Goal: Information Seeking & Learning: Learn about a topic

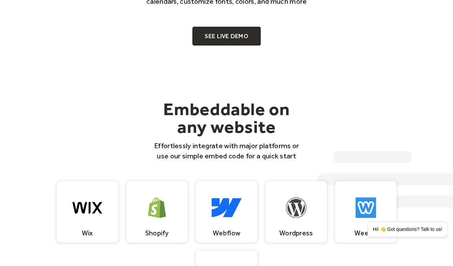
scroll to position [457, 0]
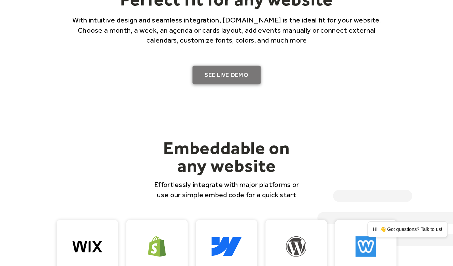
click at [223, 77] on link "SEE LIVE DEMO" at bounding box center [226, 75] width 68 height 19
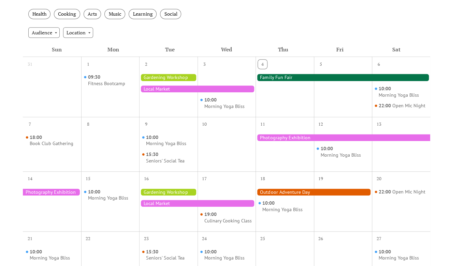
scroll to position [93, 0]
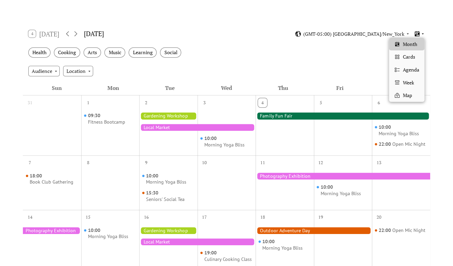
click at [423, 33] on icon at bounding box center [423, 33] width 2 height 1
click at [406, 54] on span "Cards" at bounding box center [408, 57] width 12 height 8
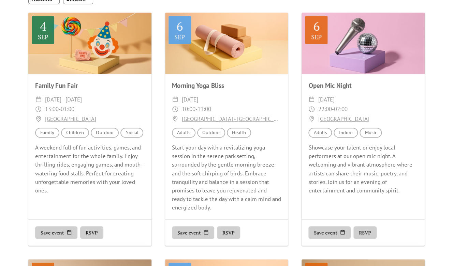
scroll to position [49, 0]
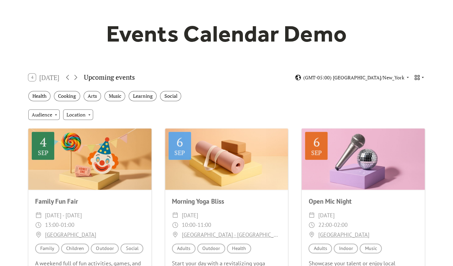
click at [423, 78] on icon at bounding box center [423, 77] width 4 height 4
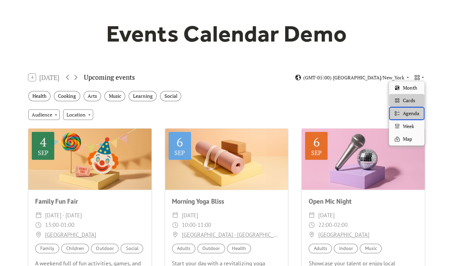
click at [405, 111] on span "Agenda" at bounding box center [410, 114] width 16 height 8
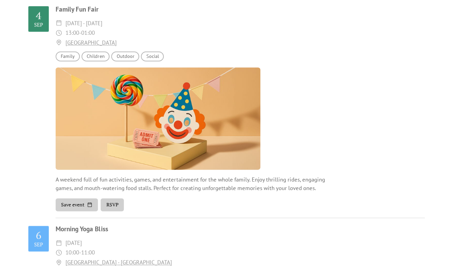
scroll to position [178, 0]
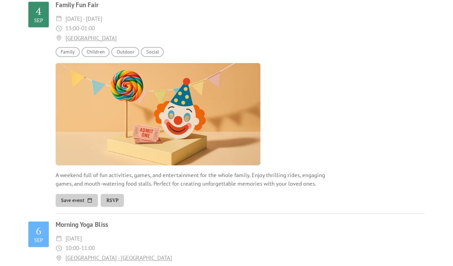
click at [110, 202] on button "RSVP" at bounding box center [112, 200] width 23 height 13
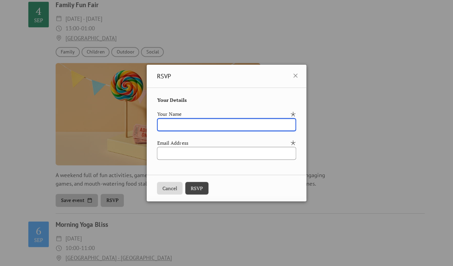
click at [163, 187] on button "Cancel" at bounding box center [170, 188] width 26 height 13
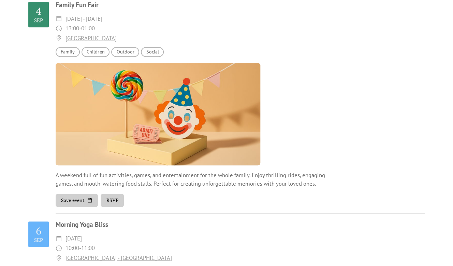
click at [75, 201] on button "Save event" at bounding box center [77, 200] width 42 height 13
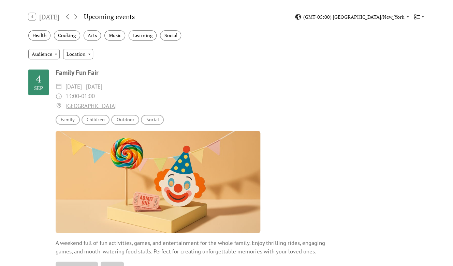
scroll to position [92, 0]
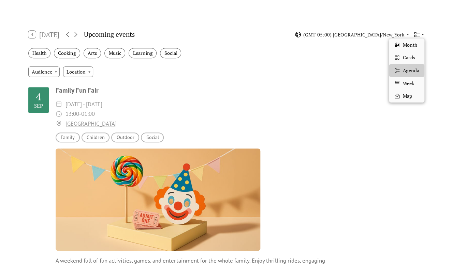
click at [423, 35] on icon at bounding box center [423, 34] width 4 height 4
click at [273, 99] on div "Family Fun Fair ​ Thu, Sep 4 - Sat, Sep 6, 2025 ​ 13:00 - 01:00 ​ Prospect Park…" at bounding box center [240, 193] width 369 height 214
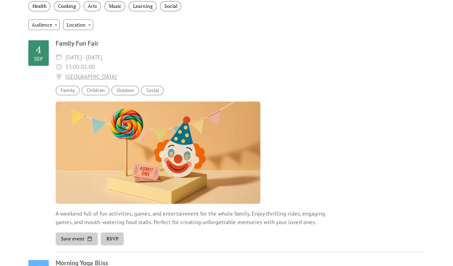
scroll to position [62, 0]
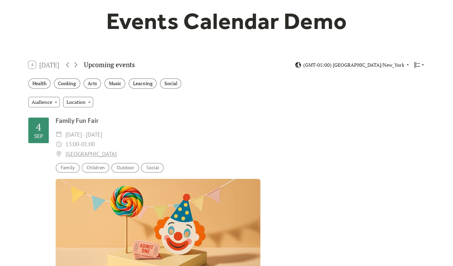
click at [419, 64] on icon at bounding box center [417, 65] width 6 height 6
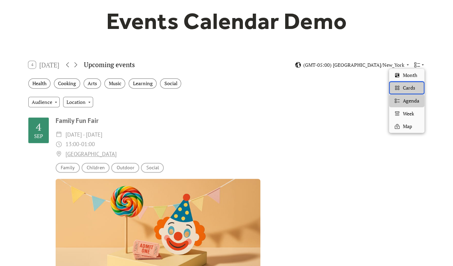
click at [409, 88] on span "Cards" at bounding box center [408, 88] width 12 height 8
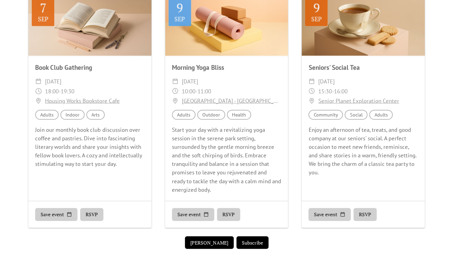
scroll to position [339, 0]
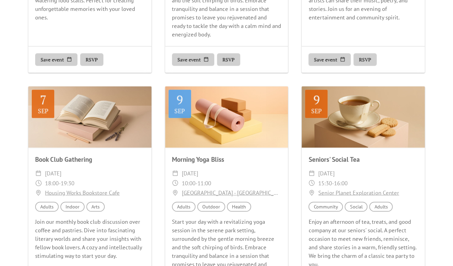
click at [76, 162] on div "Book Club Gathering" at bounding box center [89, 160] width 123 height 10
click at [112, 167] on div "Book Club Gathering ​ Sunday, September 7, 2025 ​ 18:00 - 19:30 ​ Housing Works…" at bounding box center [89, 207] width 123 height 119
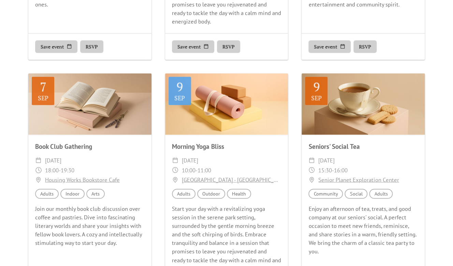
click at [93, 213] on div "Join our monthly book club discussion over coffee and pastries. Dive into fasci…" at bounding box center [89, 226] width 123 height 43
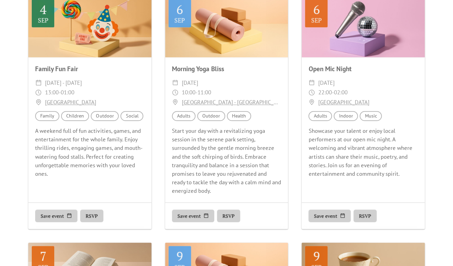
scroll to position [143, 0]
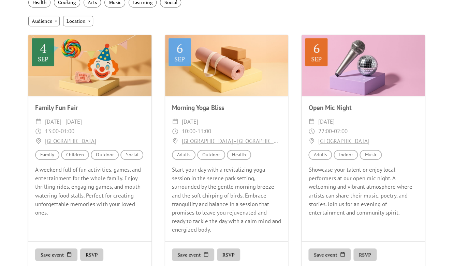
click at [103, 139] on div "​ Prospect Park" at bounding box center [89, 141] width 109 height 10
click at [111, 104] on div "Family Fun Fair" at bounding box center [89, 108] width 123 height 10
click at [108, 76] on div at bounding box center [89, 65] width 123 height 61
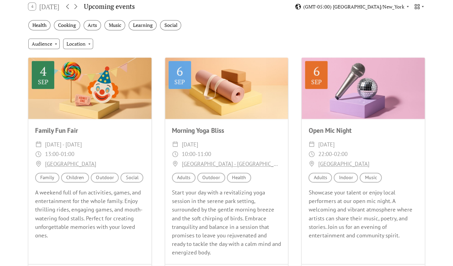
click at [425, 8] on div "4 Today Upcoming events (GMT-05:00) America/New_York" at bounding box center [226, 7] width 407 height 18
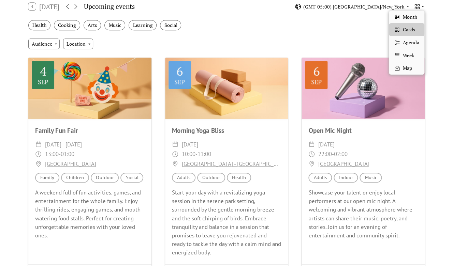
click at [424, 7] on icon at bounding box center [423, 6] width 4 height 4
click at [403, 61] on div "Week" at bounding box center [406, 55] width 35 height 13
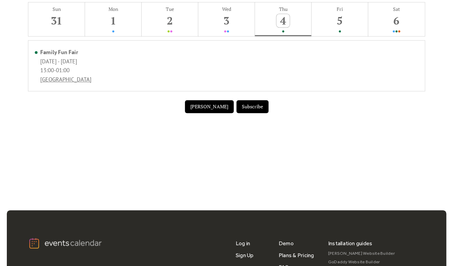
scroll to position [45, 0]
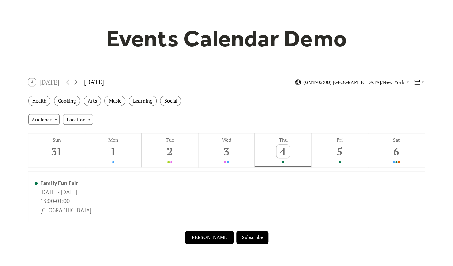
click at [418, 82] on icon at bounding box center [417, 82] width 6 height 6
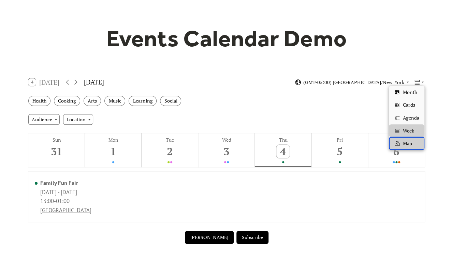
click at [401, 144] on div "Map" at bounding box center [406, 143] width 35 height 13
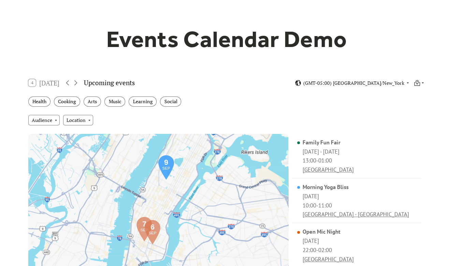
scroll to position [0, 0]
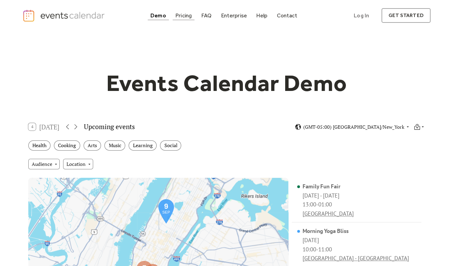
click at [184, 16] on div "Pricing" at bounding box center [183, 16] width 17 height 4
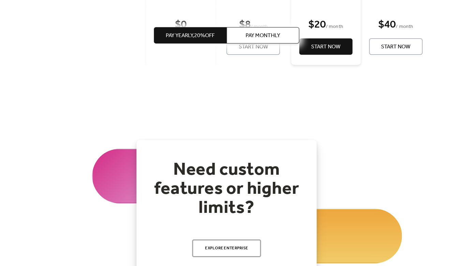
scroll to position [633, 0]
